Goal: Find specific page/section: Find specific page/section

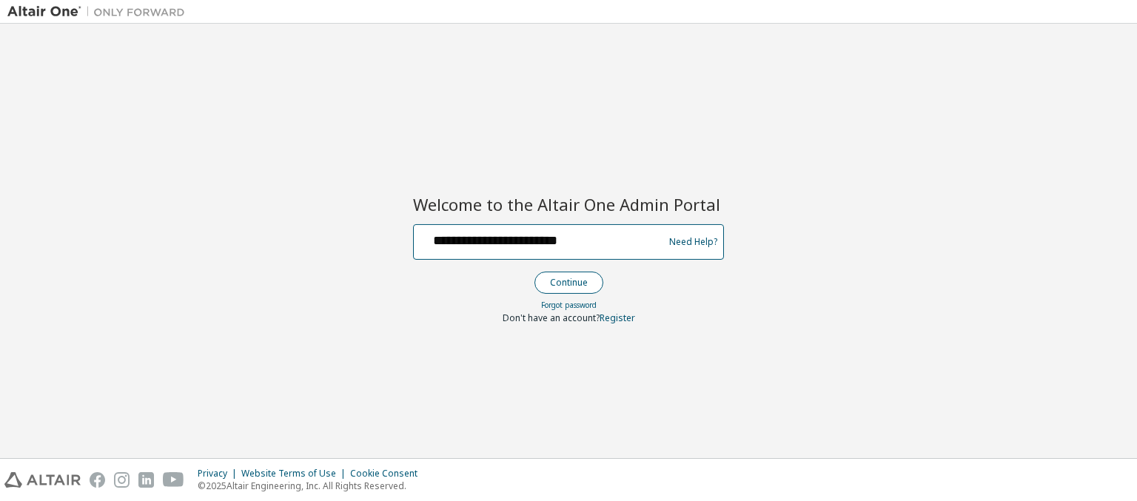
type input "**********"
click at [568, 282] on button "Continue" at bounding box center [569, 283] width 69 height 22
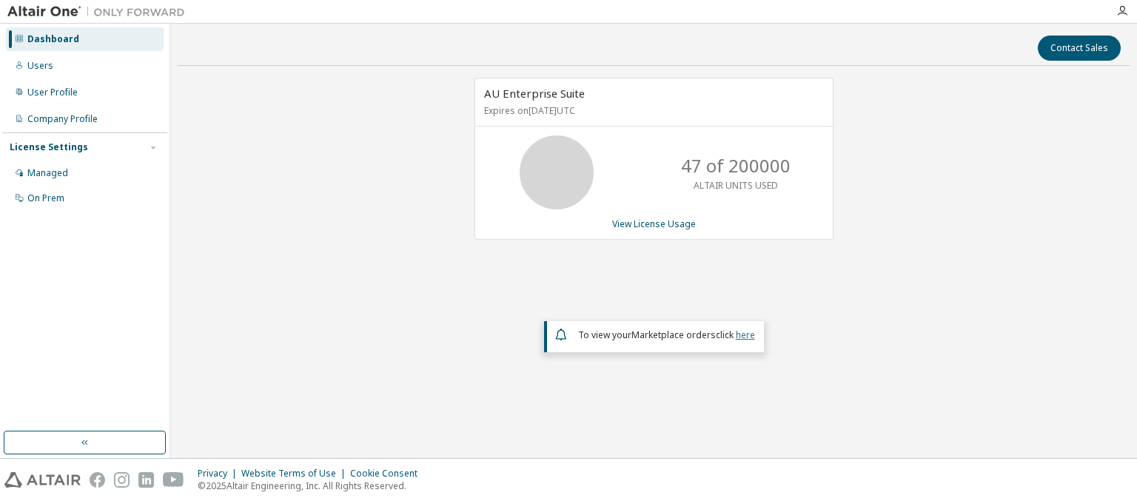
click at [745, 333] on link "here" at bounding box center [745, 335] width 19 height 13
click at [51, 39] on div "Dashboard" at bounding box center [53, 39] width 52 height 12
click at [653, 223] on link "View License Usage" at bounding box center [654, 224] width 84 height 13
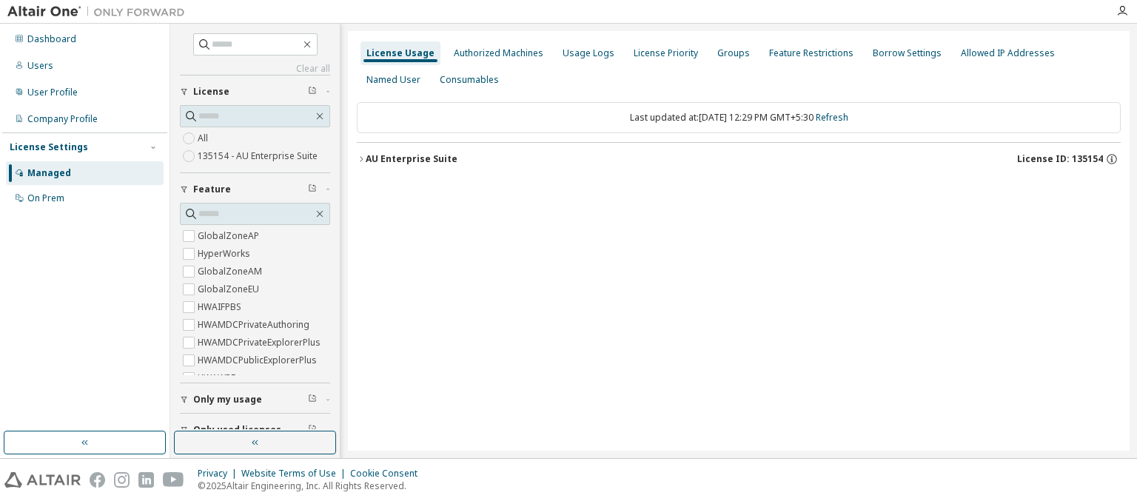
click at [743, 158] on div "AU Enterprise Suite License ID: 135154" at bounding box center [743, 159] width 755 height 13
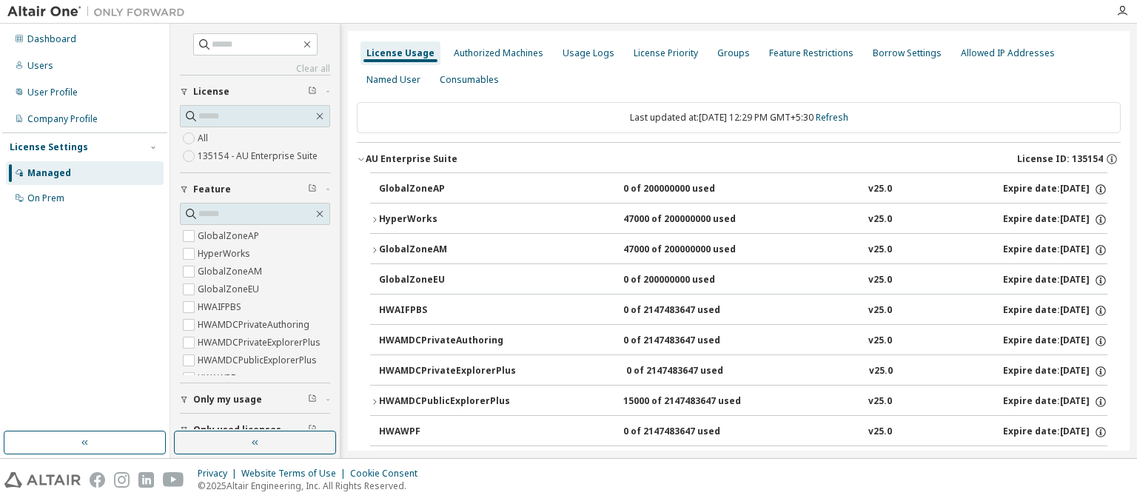
click at [739, 158] on div "AU Enterprise Suite License ID: 135154" at bounding box center [743, 159] width 755 height 13
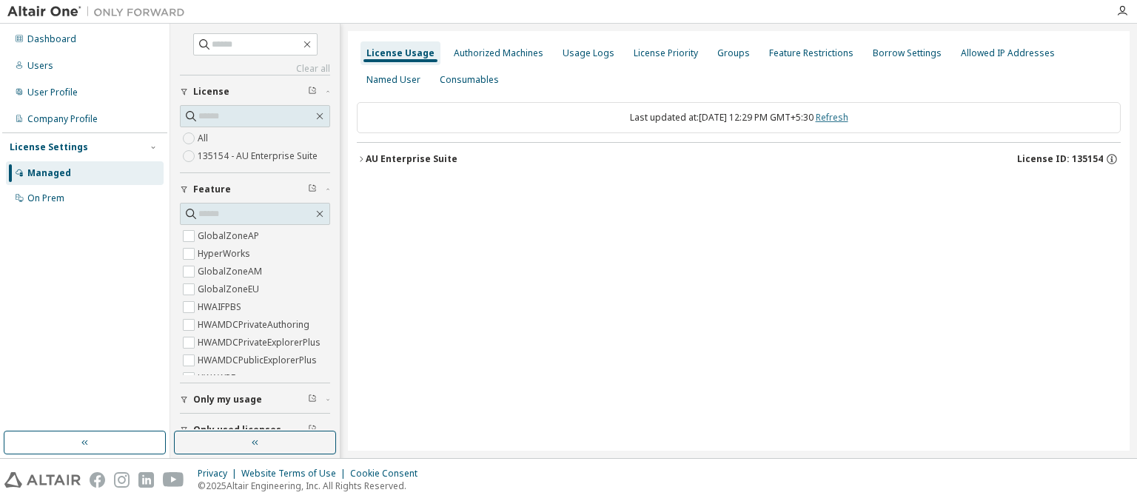
click at [847, 117] on link "Refresh" at bounding box center [832, 117] width 33 height 13
click at [39, 66] on div "Users" at bounding box center [40, 66] width 26 height 12
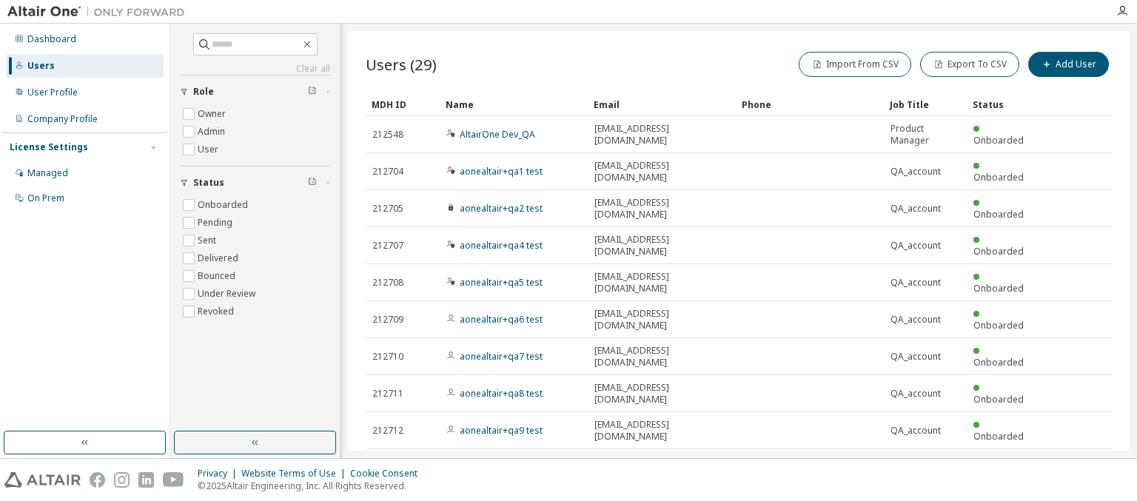
click at [403, 104] on div "MDH ID" at bounding box center [403, 105] width 62 height 24
click at [514, 104] on div "Name" at bounding box center [514, 105] width 136 height 24
click at [662, 104] on div "Email" at bounding box center [662, 105] width 136 height 24
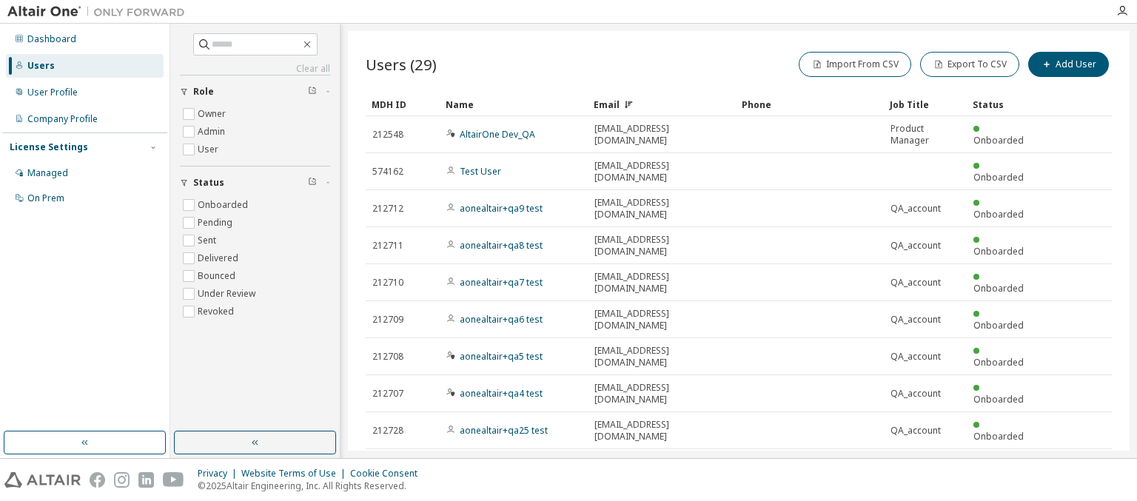
click at [662, 104] on div "Email" at bounding box center [662, 105] width 136 height 24
click at [810, 104] on div "Phone" at bounding box center [810, 105] width 136 height 24
click at [926, 104] on div "Job Title" at bounding box center [925, 105] width 71 height 24
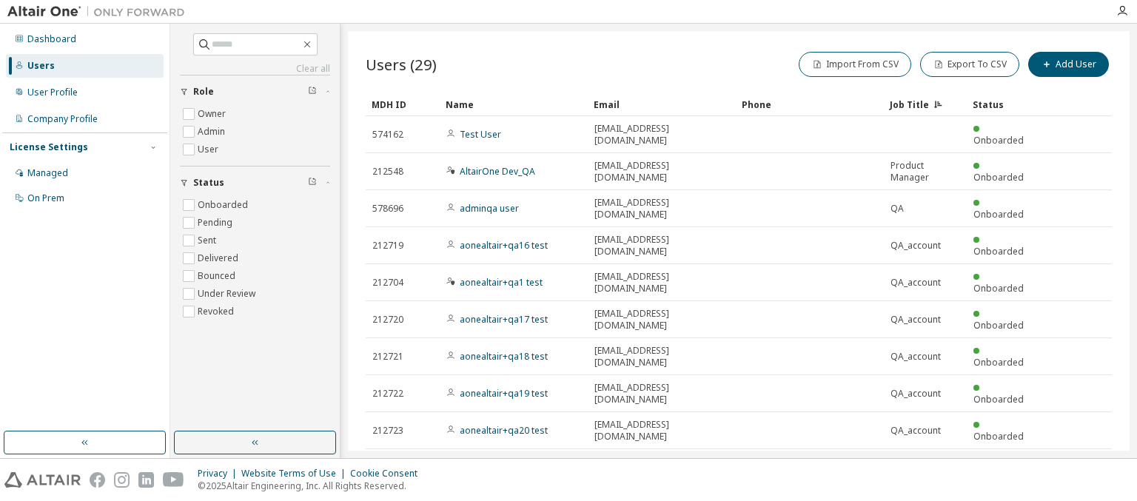
click at [1004, 104] on div "Status" at bounding box center [1004, 105] width 62 height 24
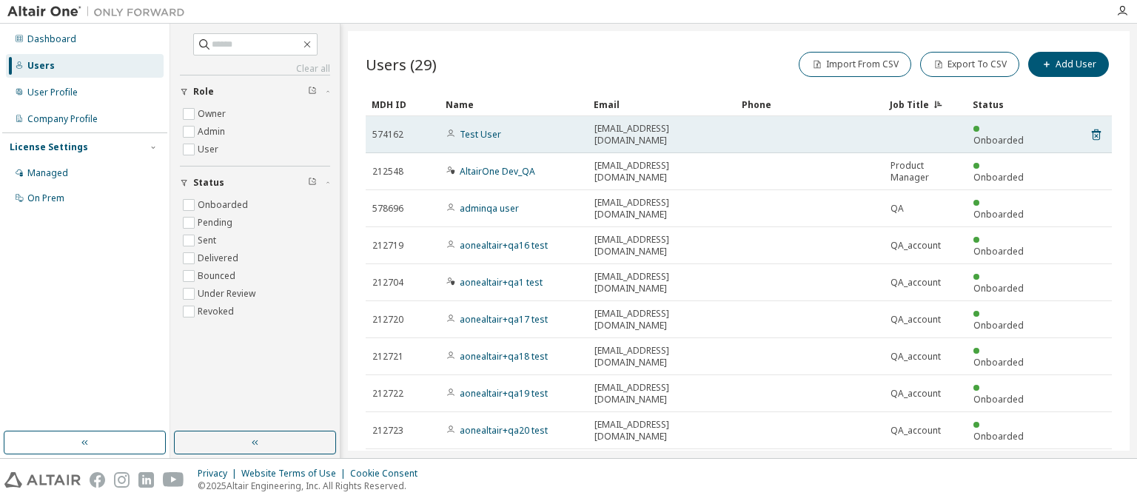
click at [514, 129] on div "Test User" at bounding box center [514, 135] width 135 height 12
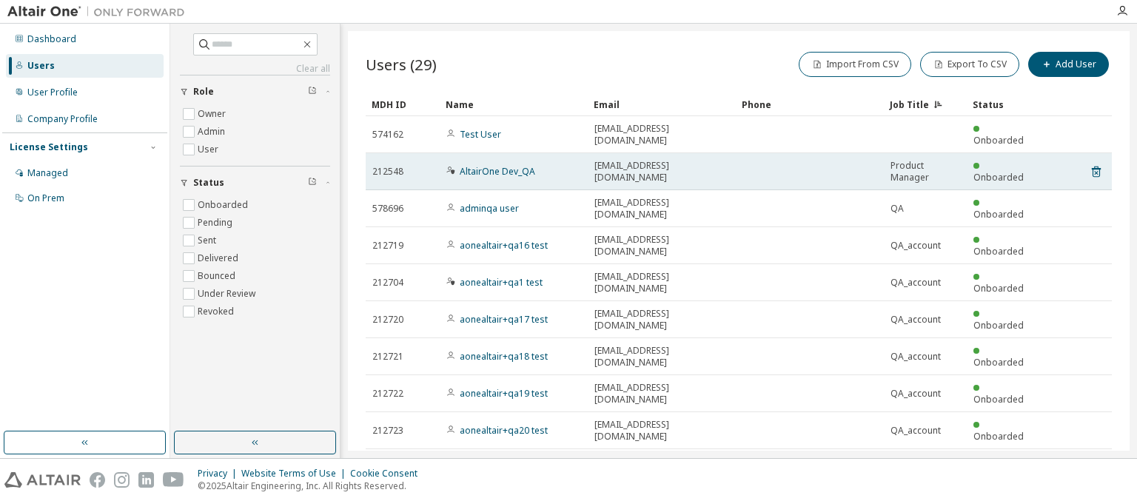
click at [1012, 153] on td "Onboarded" at bounding box center [1004, 171] width 74 height 37
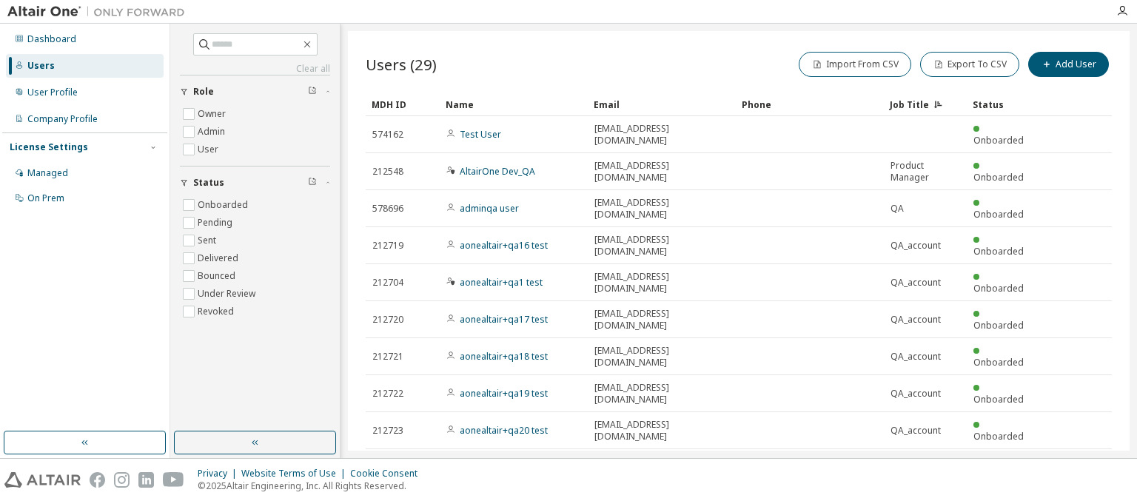
click at [1000, 108] on div "Status" at bounding box center [1004, 105] width 62 height 24
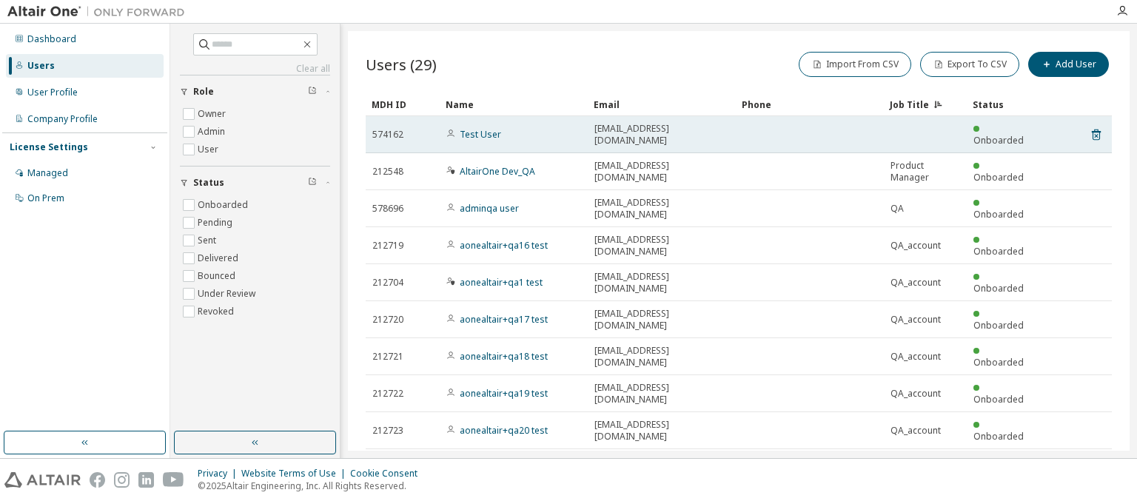
click at [458, 131] on span "Test User" at bounding box center [474, 135] width 55 height 12
click at [477, 128] on link "Test User" at bounding box center [480, 134] width 41 height 13
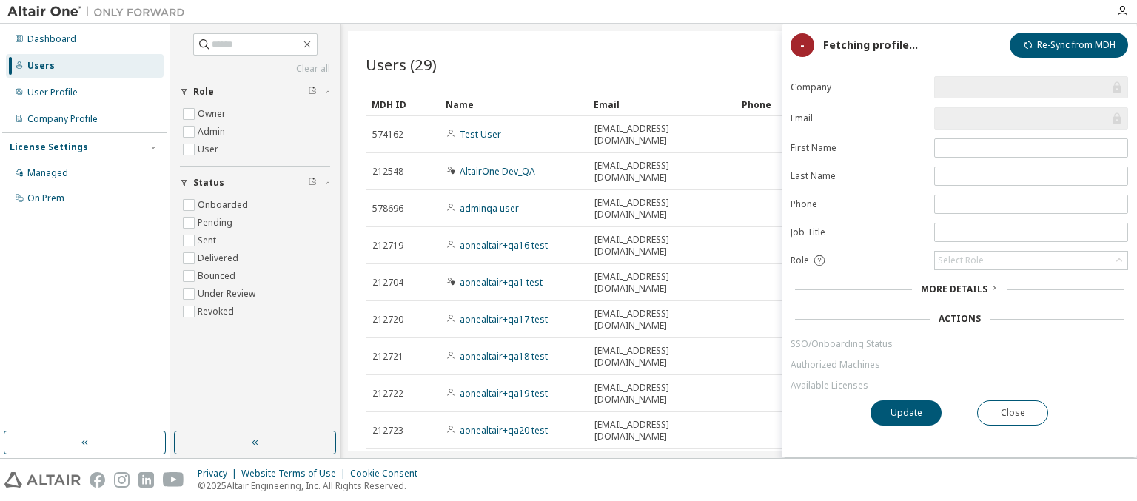
click at [960, 287] on span "More Details" at bounding box center [954, 289] width 67 height 13
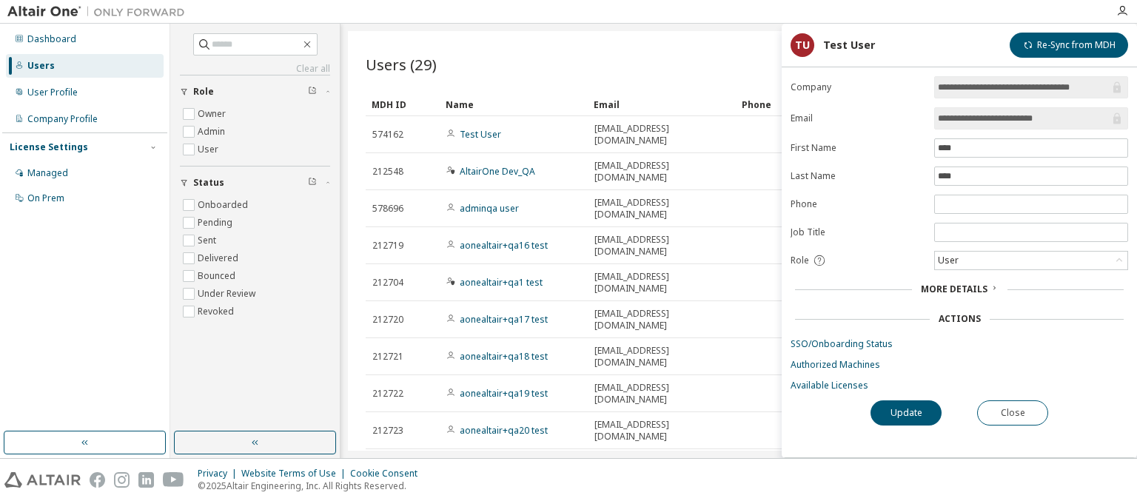
click at [960, 287] on span "More Details" at bounding box center [954, 289] width 67 height 13
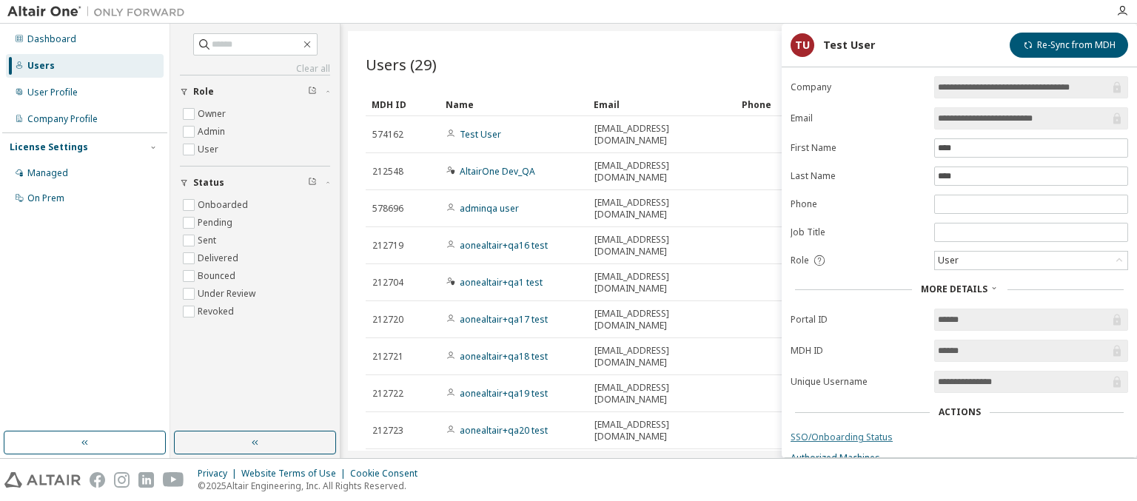
click at [960, 434] on link "SSO/Onboarding Status" at bounding box center [960, 438] width 338 height 12
